Goal: Navigation & Orientation: Find specific page/section

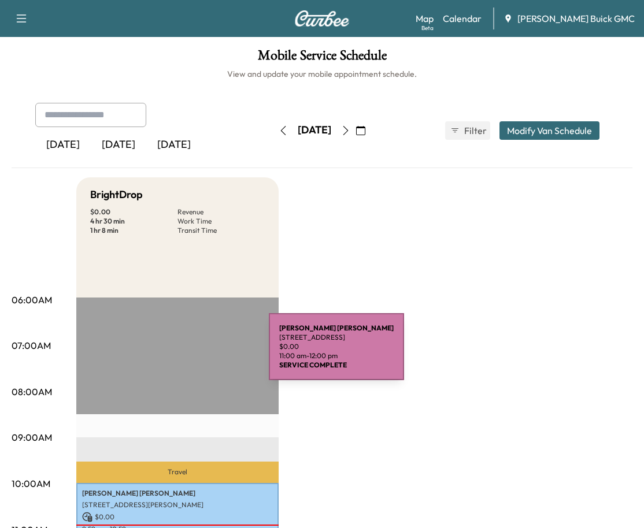
scroll to position [192, 0]
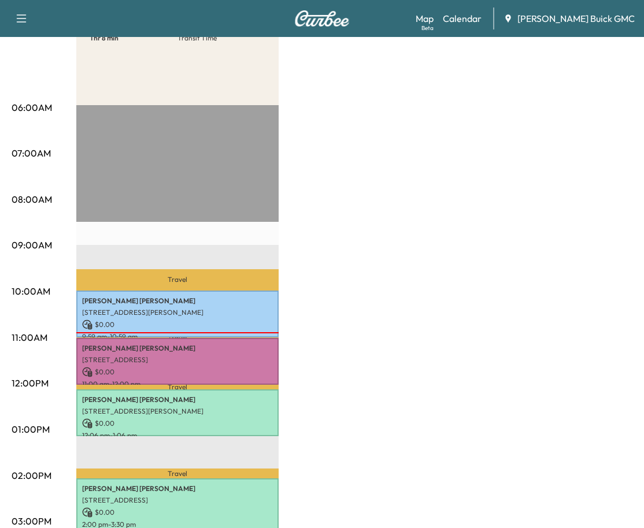
click at [438, 29] on div "Book New Appointment Support Log Out Map Beta Calendar [PERSON_NAME] Buick GMC" at bounding box center [322, 18] width 644 height 37
click at [433, 21] on link "Map Beta" at bounding box center [425, 19] width 18 height 14
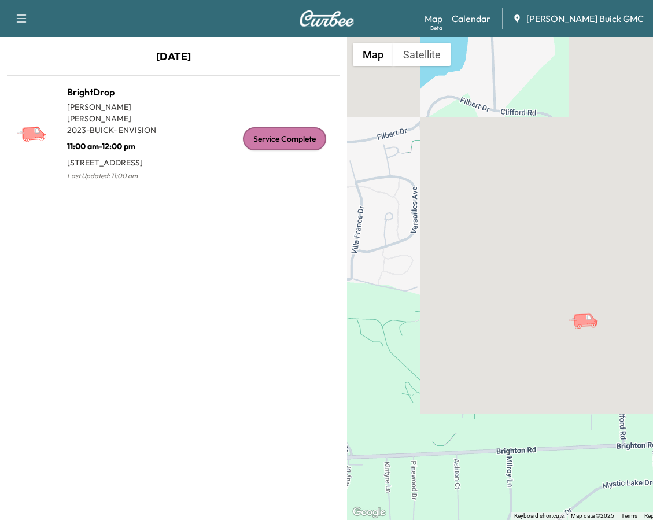
click at [19, 20] on icon "button" at bounding box center [21, 19] width 14 height 14
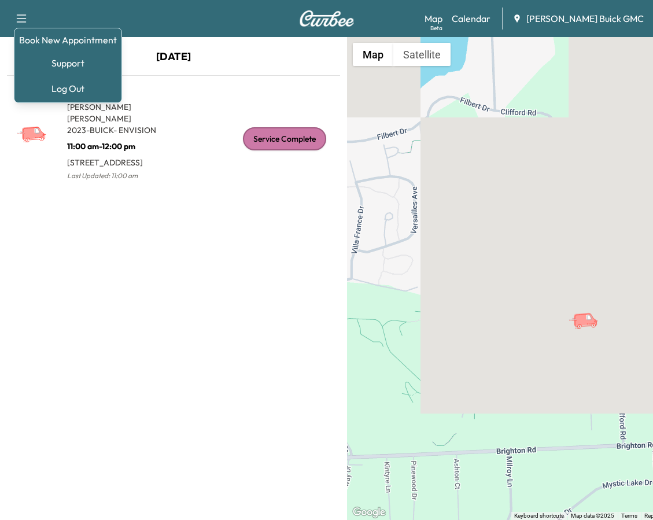
click at [236, 57] on p "[DATE]" at bounding box center [173, 60] width 347 height 22
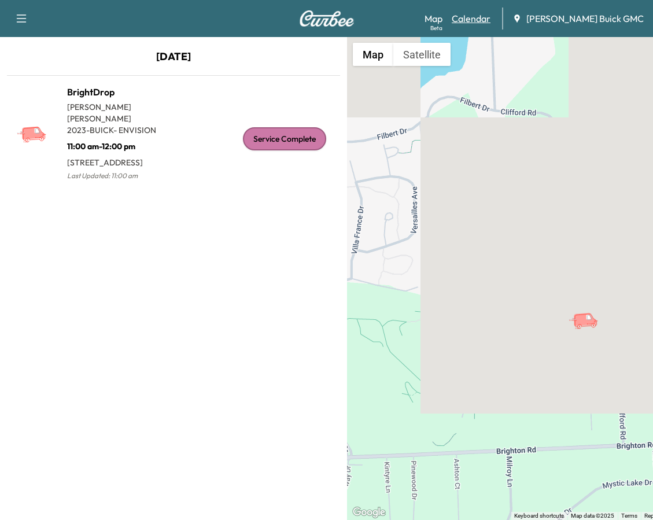
click at [490, 20] on link "Calendar" at bounding box center [470, 19] width 39 height 14
